Goal: Check status: Check status

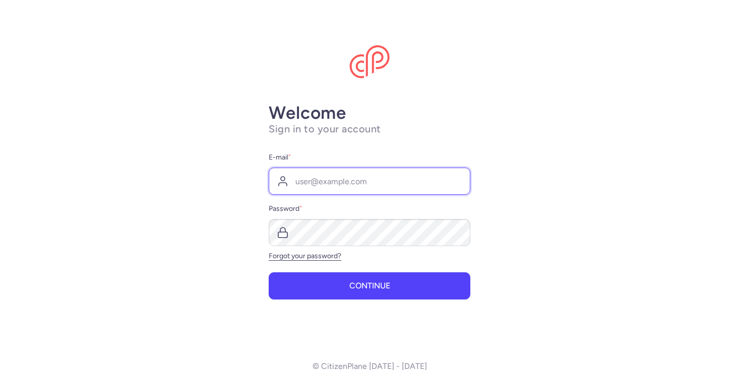
paste input "[EMAIL_ADDRESS][DOMAIN_NAME] 22H#dCZBM48eUXS"
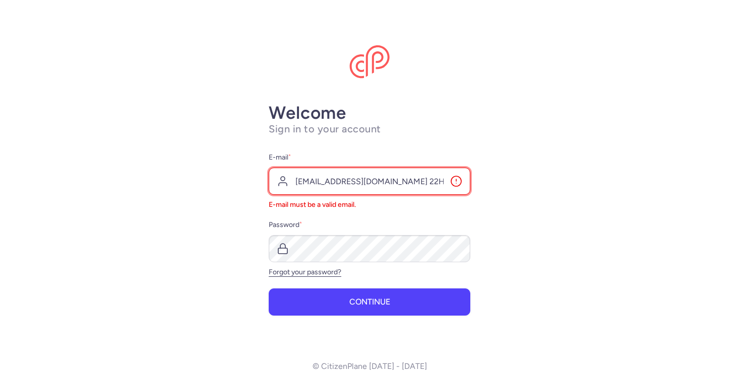
click at [355, 182] on input "[EMAIL_ADDRESS][DOMAIN_NAME] 22H#dCZBM48eUXS" at bounding box center [370, 181] width 202 height 27
drag, startPoint x: 352, startPoint y: 182, endPoint x: 505, endPoint y: 190, distance: 153.9
click at [505, 190] on main "Welcome Sign in to your account E-mail * [EMAIL_ADDRESS][DOMAIN_NAME] 22H#dCZBM…" at bounding box center [369, 189] width 739 height 379
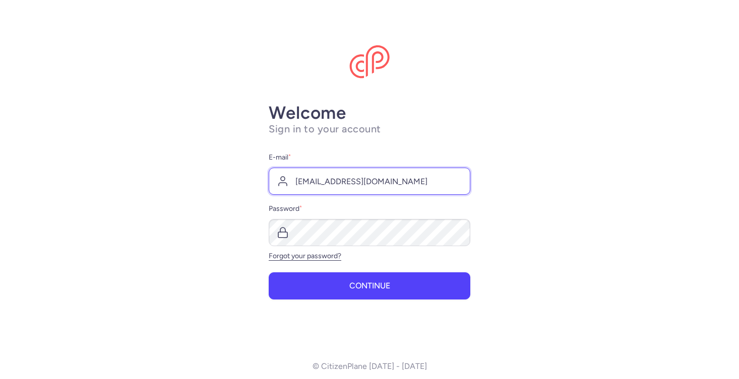
type input "[EMAIL_ADDRESS][DOMAIN_NAME]"
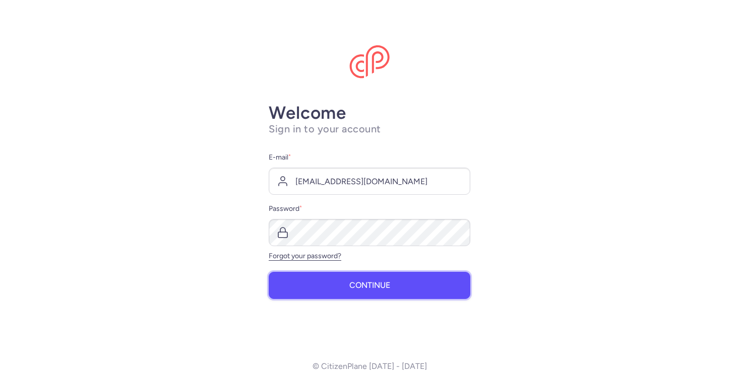
click at [353, 281] on button "Continue" at bounding box center [370, 285] width 202 height 27
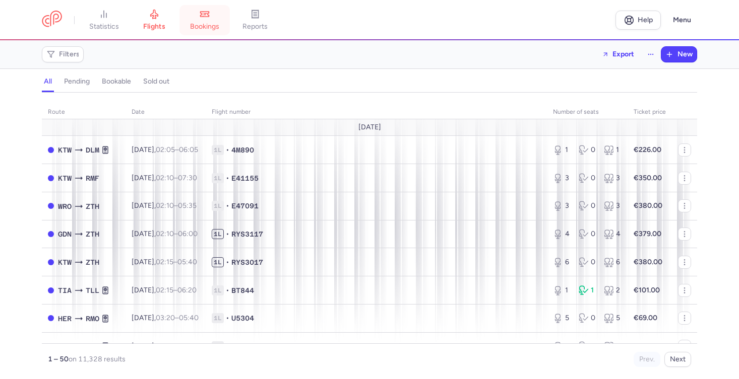
click at [218, 25] on span "bookings" at bounding box center [204, 26] width 29 height 9
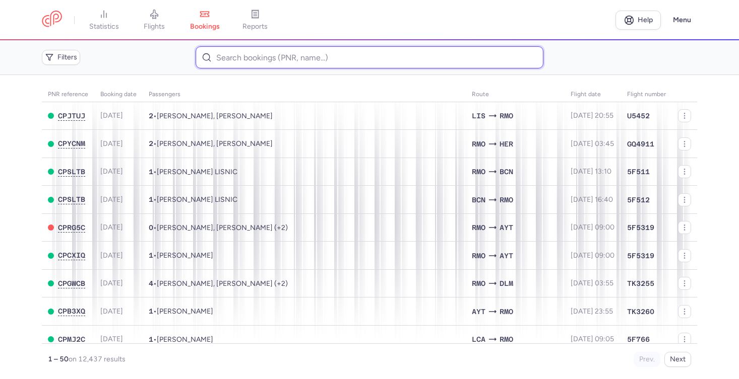
click at [323, 56] on input at bounding box center [369, 57] width 347 height 22
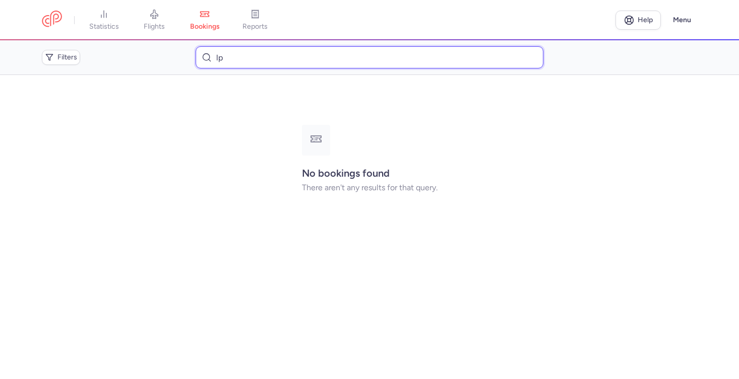
type input "l"
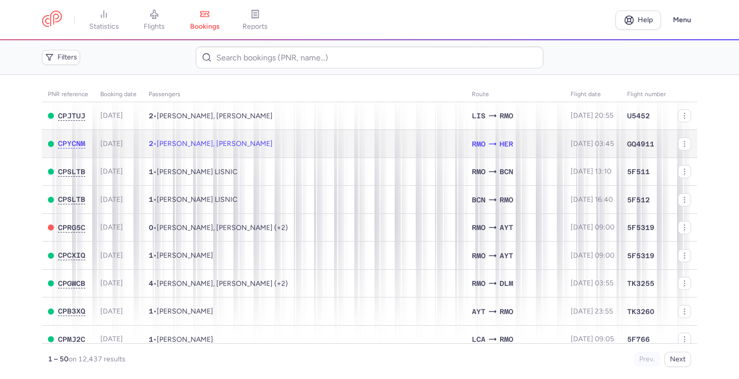
click at [268, 150] on td "2 • [PERSON_NAME], [PERSON_NAME]" at bounding box center [304, 144] width 323 height 28
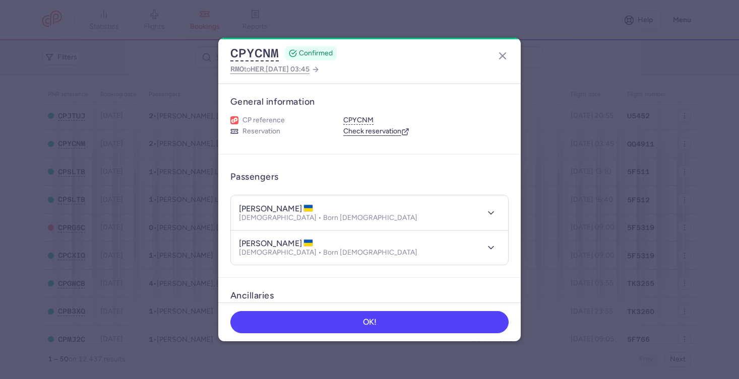
click at [574, 125] on dialog "CPYCNM CONFIRMED RMO to HER , [DATE] 03:45 General information CP reference CPY…" at bounding box center [369, 189] width 707 height 303
click at [503, 55] on line "button" at bounding box center [502, 56] width 6 height 6
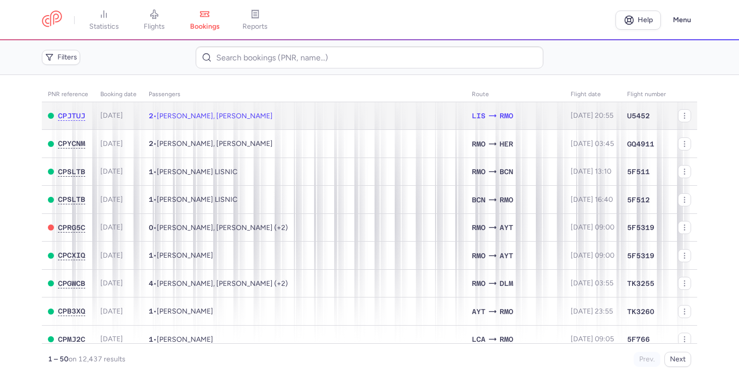
click at [371, 116] on td "2 • [PERSON_NAME], [PERSON_NAME]" at bounding box center [304, 116] width 323 height 28
click at [525, 120] on div "LIS RMO" at bounding box center [515, 116] width 87 height 12
click at [340, 114] on td "2 • [PERSON_NAME], [PERSON_NAME]" at bounding box center [304, 116] width 323 height 28
click at [87, 113] on div "CPJTUJ" at bounding box center [68, 116] width 40 height 9
click at [286, 124] on td "2 • [PERSON_NAME], [PERSON_NAME]" at bounding box center [304, 116] width 323 height 28
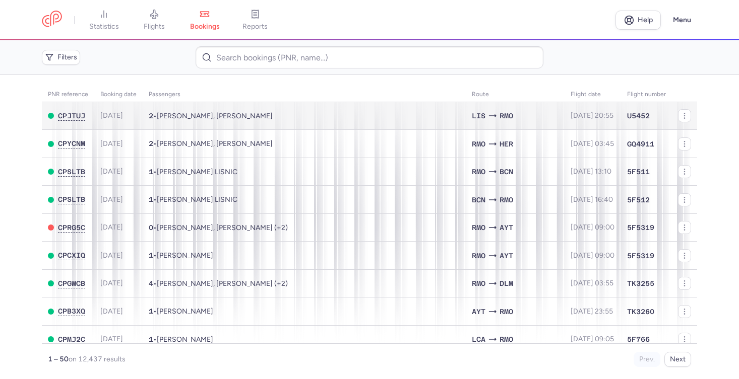
click at [360, 0] on body "statistics flights bookings reports Help Menu Filters PNR reference Booking dat…" at bounding box center [369, 0] width 739 height 0
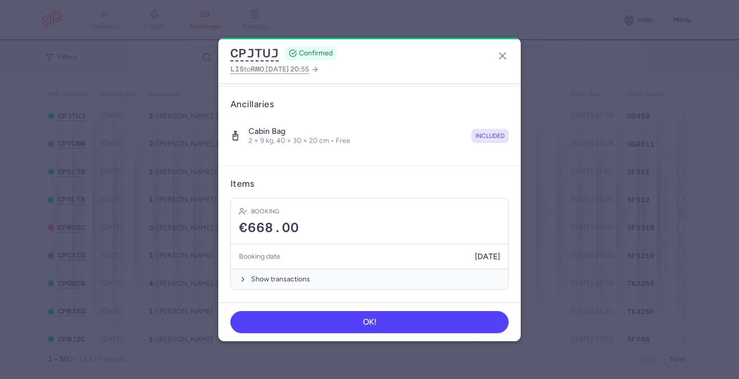
scroll to position [191, 0]
click at [505, 57] on icon "button" at bounding box center [502, 56] width 12 height 12
